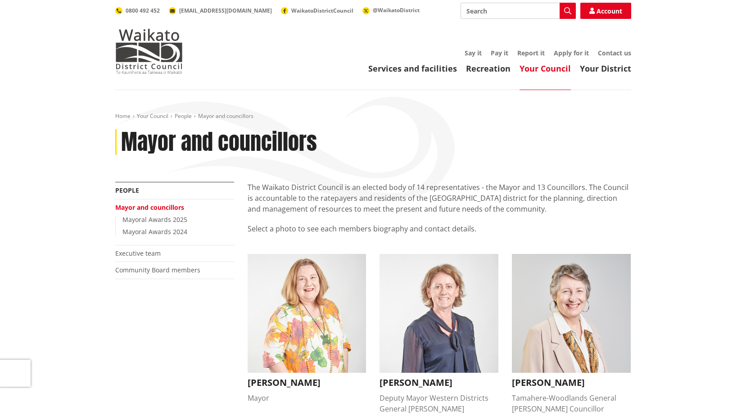
click at [503, 13] on input "Search" at bounding box center [517, 11] width 115 height 16
type input "[PERSON_NAME]"
click at [566, 7] on button "Search" at bounding box center [567, 11] width 16 height 16
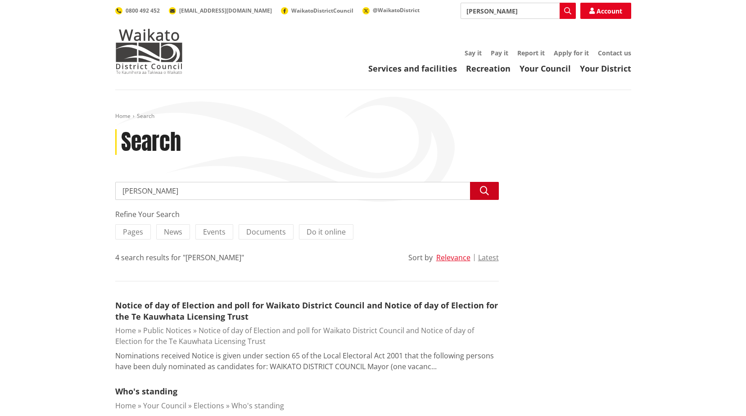
click at [480, 186] on icon "button" at bounding box center [484, 190] width 9 height 9
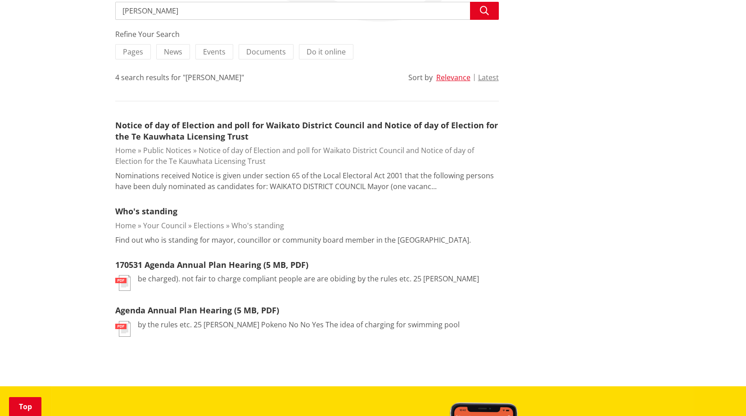
scroll to position [225, 0]
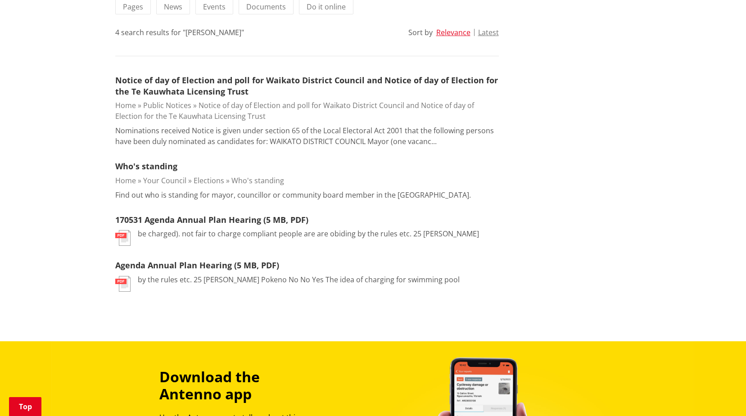
click at [243, 179] on link "Who's standing" at bounding box center [257, 181] width 53 height 10
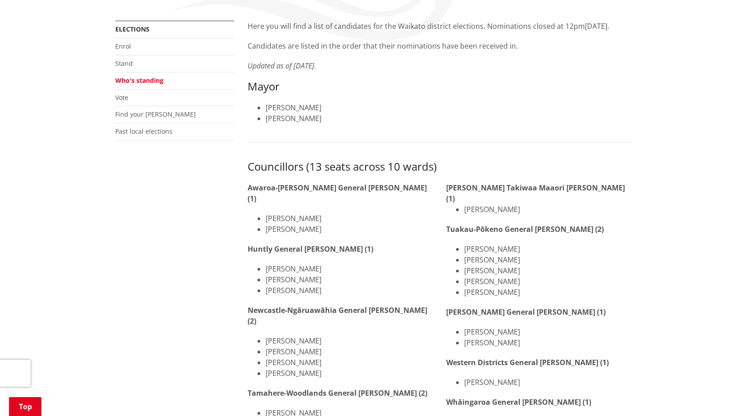
scroll to position [180, 0]
